Goal: Transaction & Acquisition: Purchase product/service

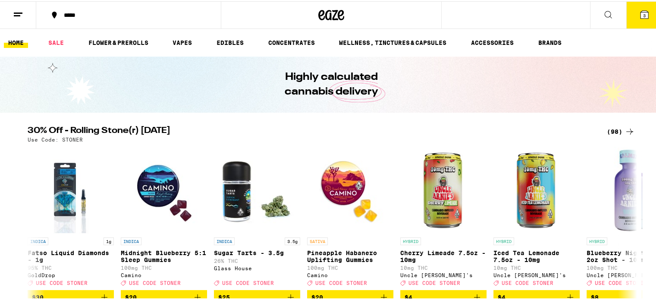
click at [16, 10] on icon at bounding box center [18, 13] width 10 height 10
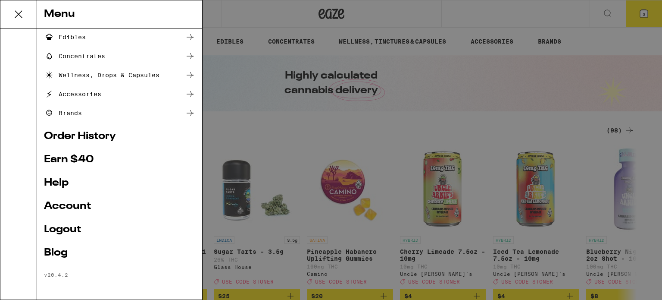
click at [55, 234] on link "Logout" at bounding box center [119, 229] width 151 height 10
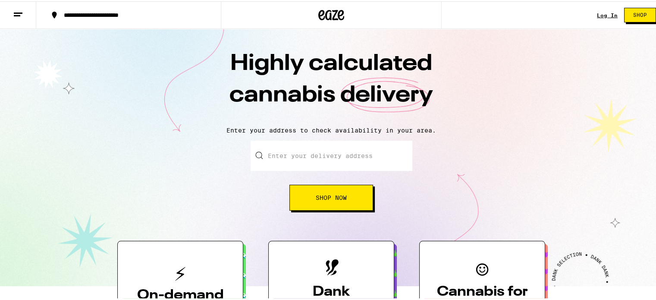
click at [18, 12] on line at bounding box center [18, 12] width 9 height 0
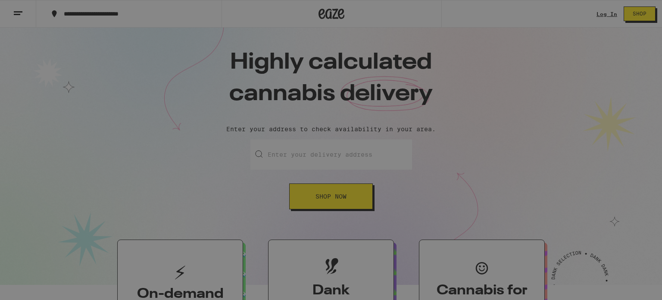
click at [117, 41] on button "Log In" at bounding box center [119, 45] width 151 height 17
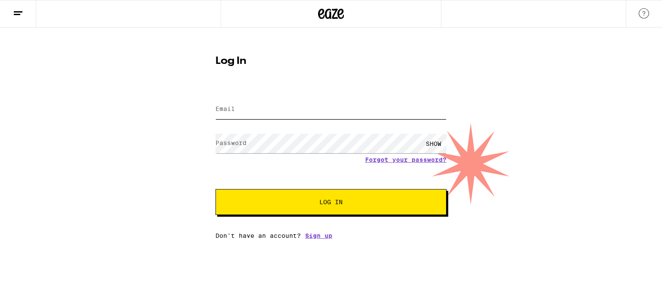
type input "[EMAIL_ADDRESS][DOMAIN_NAME]"
click at [324, 207] on button "Log In" at bounding box center [331, 202] width 231 height 26
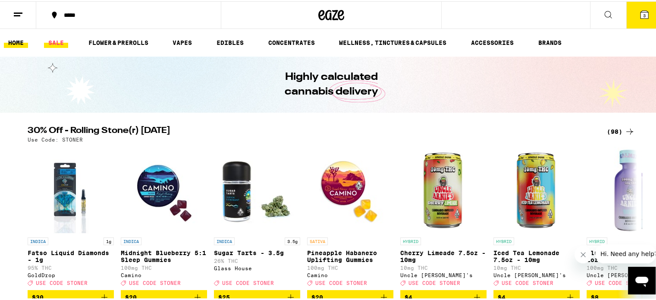
click at [58, 40] on link "SALE" at bounding box center [56, 41] width 24 height 10
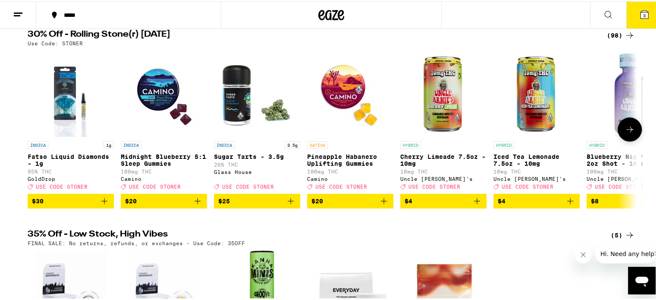
scroll to position [43, 0]
